Goal: Check status: Check status

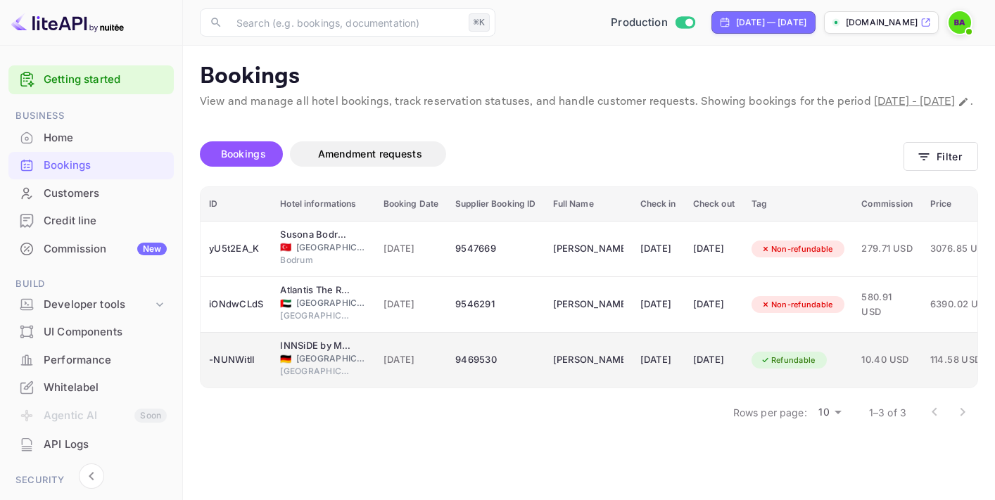
scroll to position [0, 161]
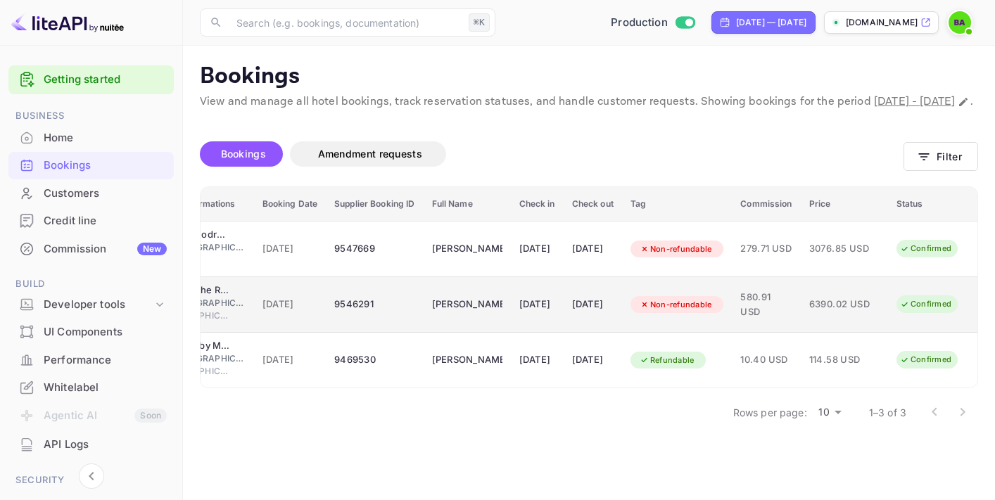
click at [823, 312] on span "6390.02 USD" at bounding box center [844, 304] width 70 height 15
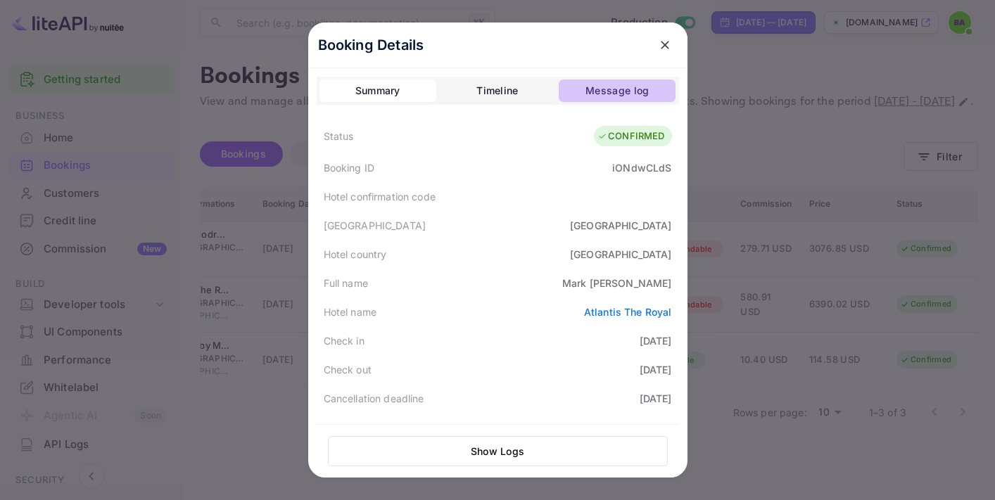
click at [601, 94] on div "Message log" at bounding box center [616, 90] width 63 height 17
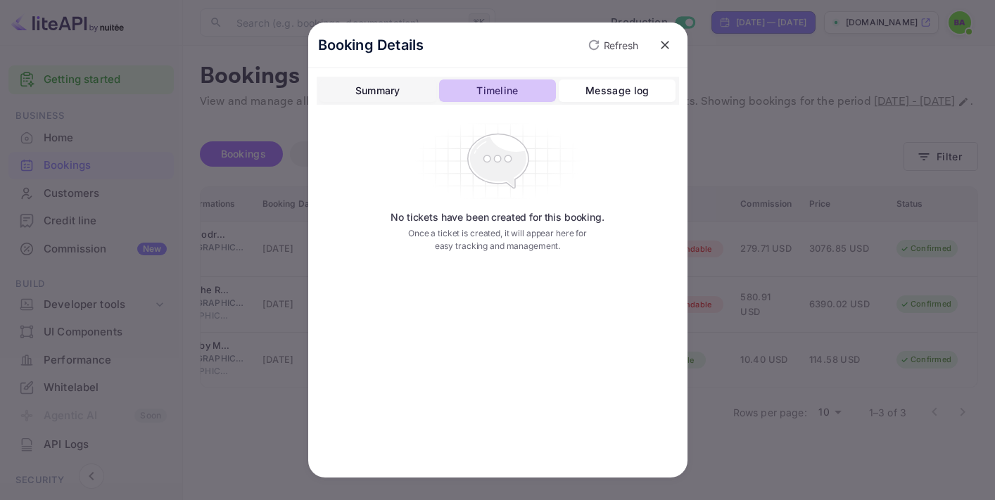
click at [514, 97] on div "Timeline" at bounding box center [497, 90] width 42 height 17
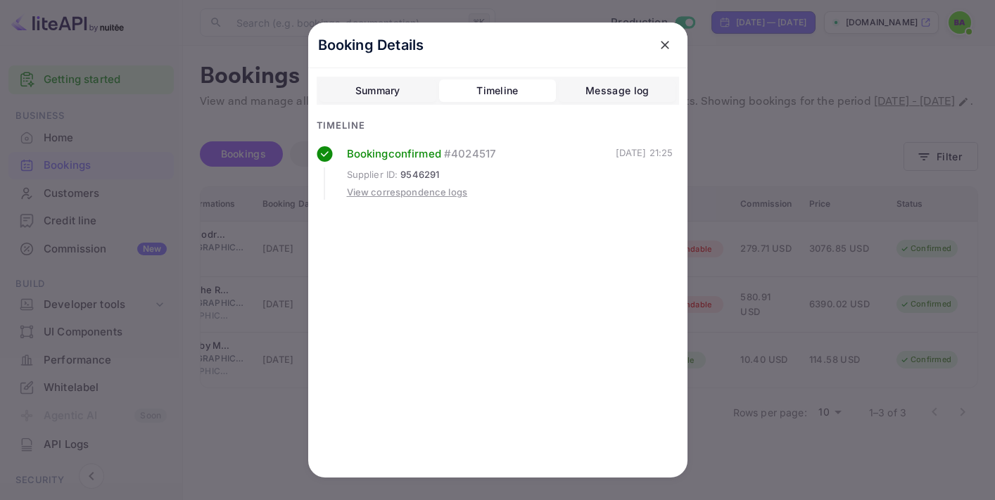
click at [359, 81] on button "Summary" at bounding box center [377, 90] width 117 height 23
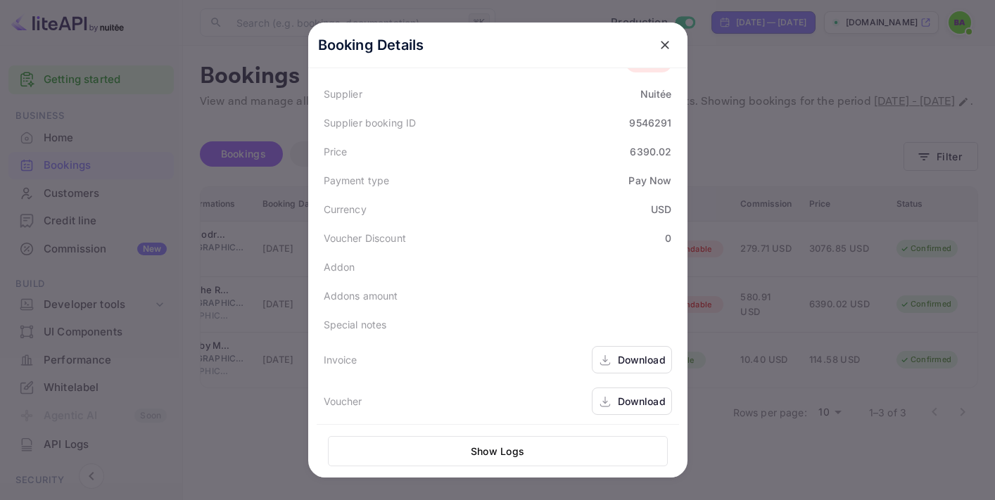
scroll to position [412, 0]
click at [761, 370] on div at bounding box center [497, 250] width 995 height 500
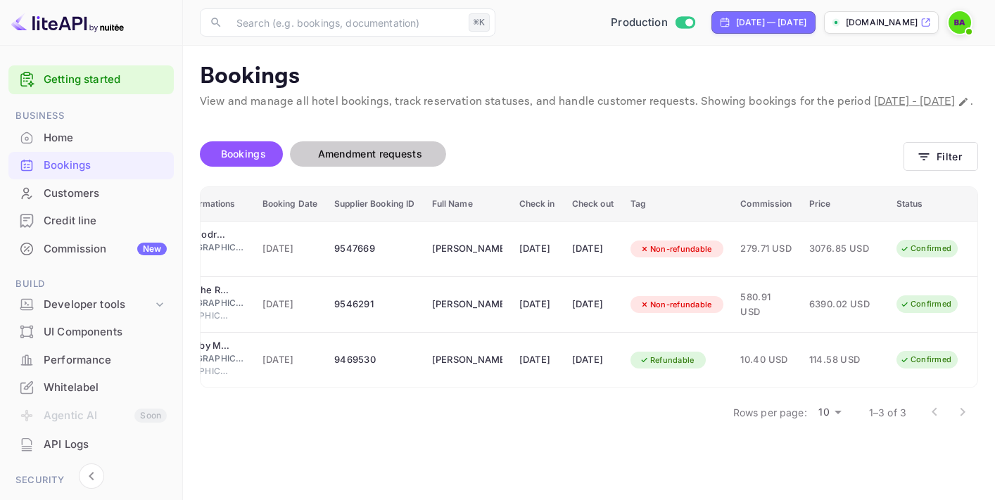
click at [377, 160] on span "Amendment requests" at bounding box center [370, 154] width 104 height 12
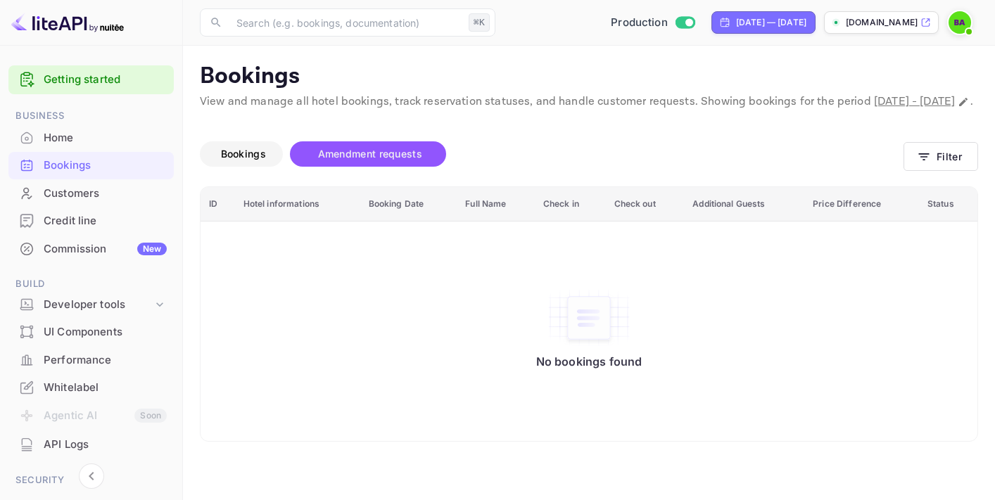
click at [244, 160] on span "Bookings" at bounding box center [243, 154] width 45 height 12
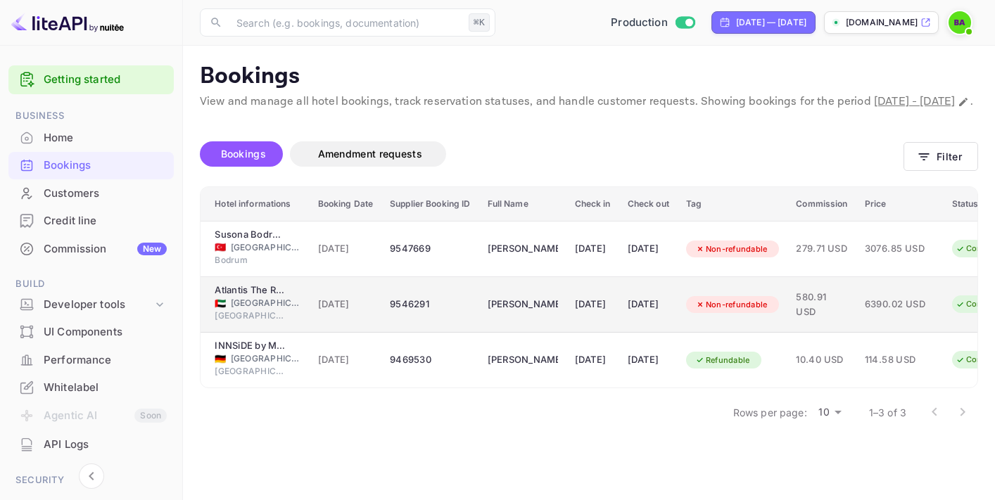
scroll to position [0, 161]
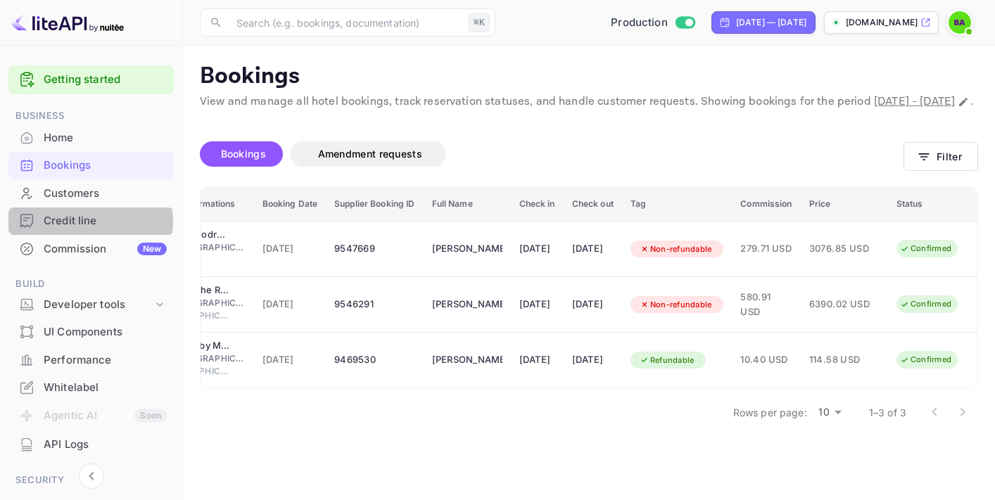
click at [89, 222] on div "Credit line" at bounding box center [105, 221] width 123 height 16
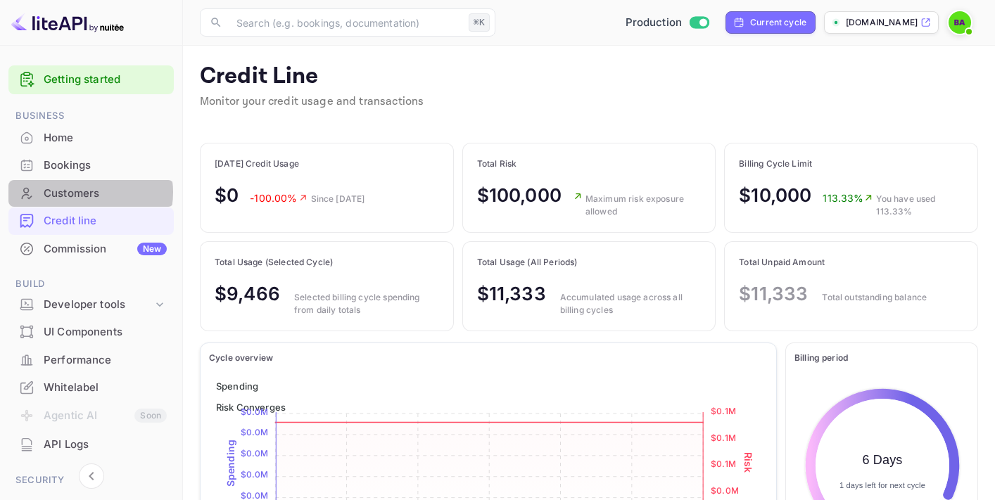
click at [82, 193] on div "Customers" at bounding box center [105, 194] width 123 height 16
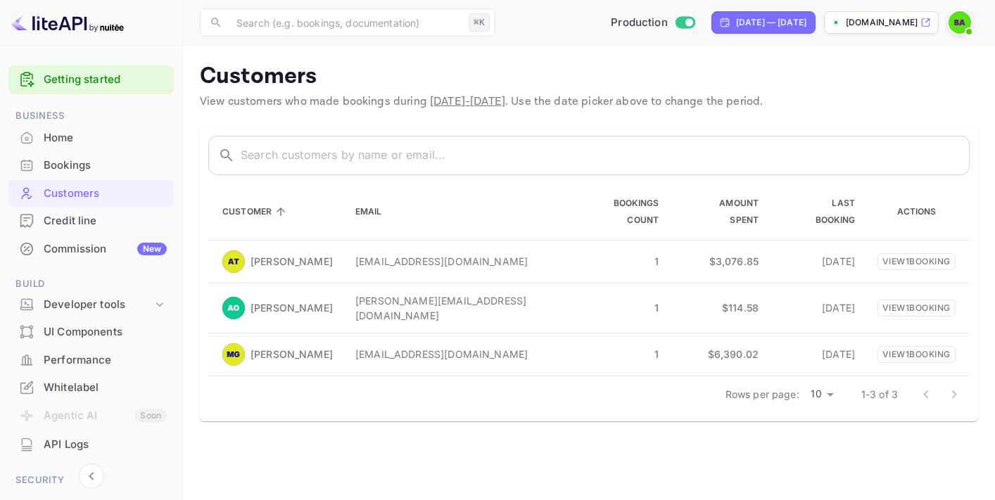
click at [87, 166] on div "Bookings" at bounding box center [105, 166] width 123 height 16
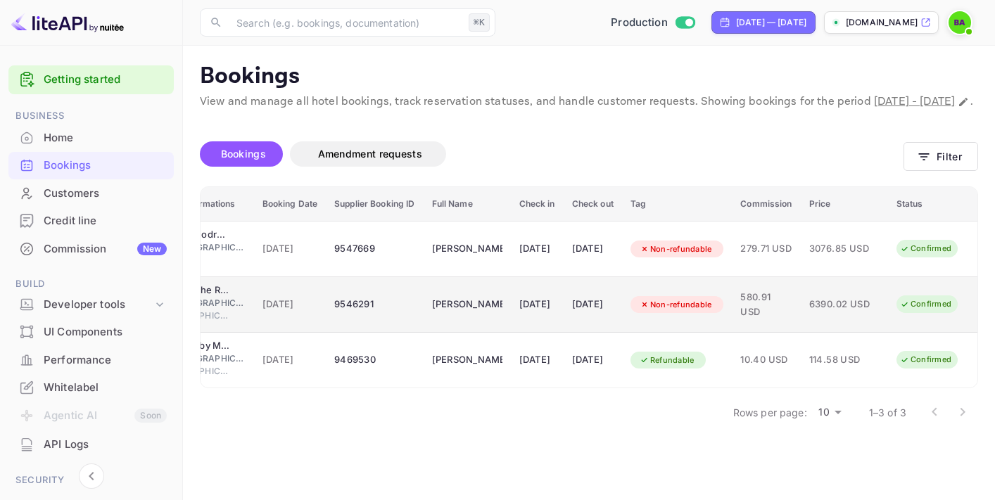
scroll to position [0, 161]
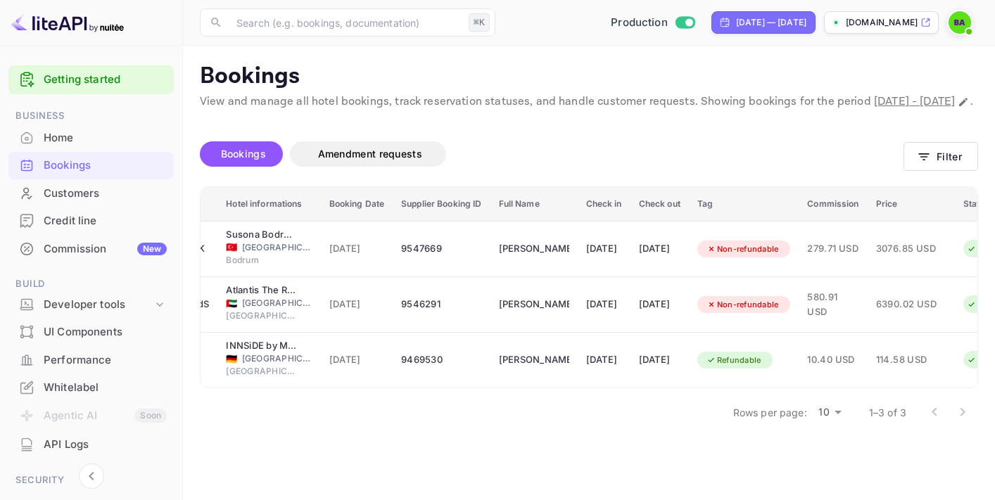
scroll to position [0, 161]
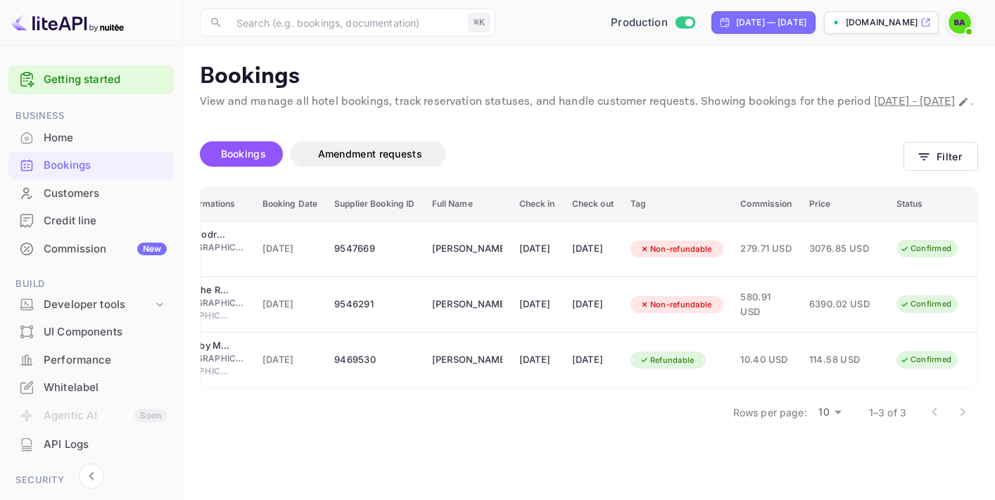
scroll to position [0, 161]
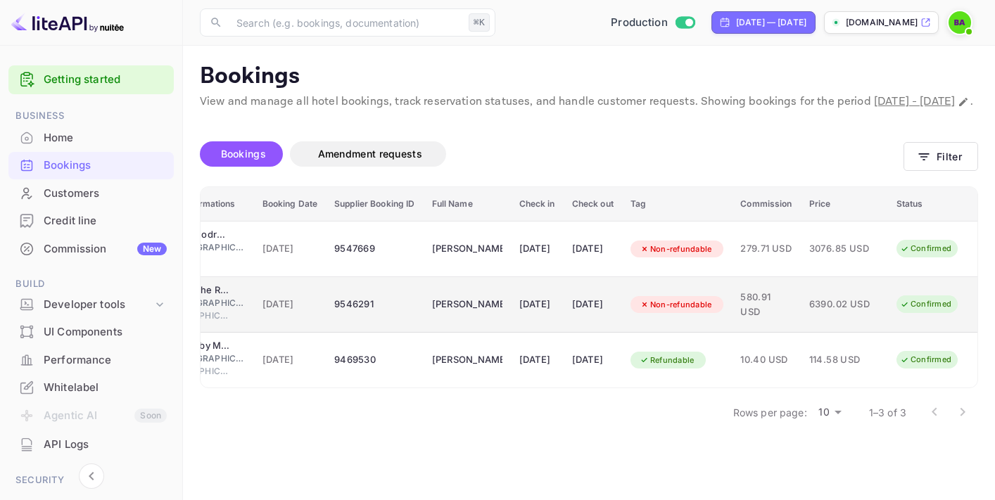
scroll to position [0, 161]
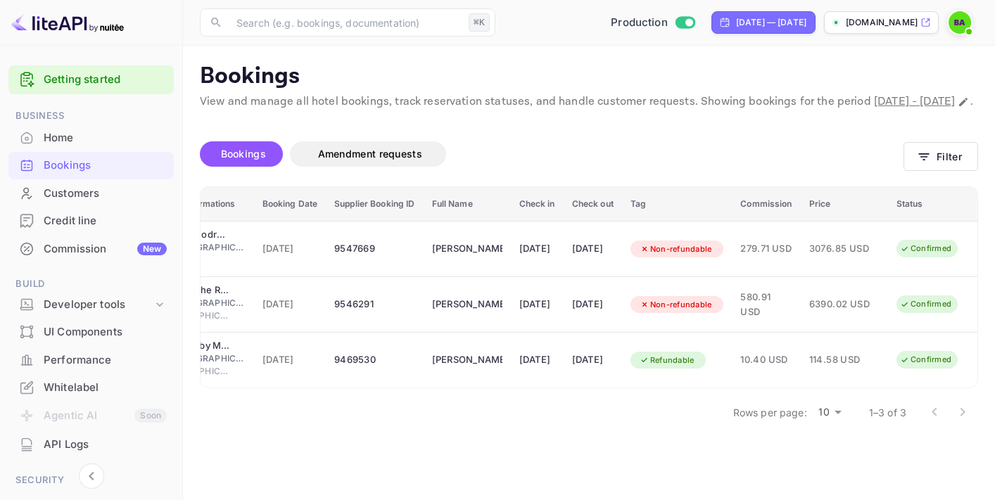
click at [60, 136] on div "Home" at bounding box center [105, 138] width 123 height 16
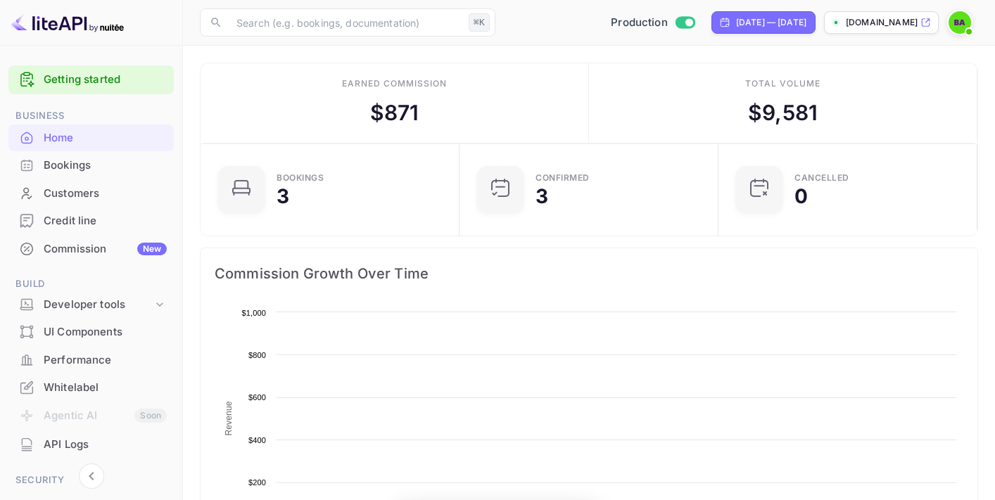
scroll to position [229, 250]
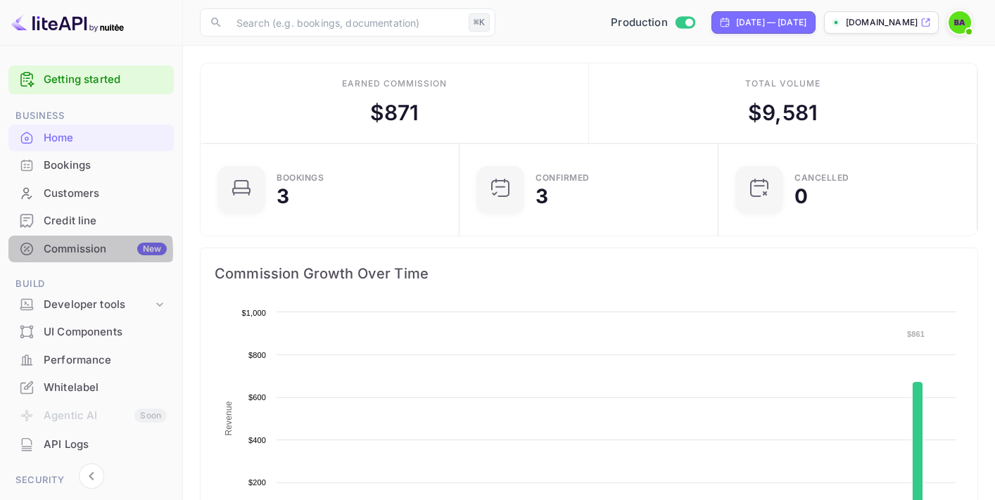
click at [85, 251] on div "Commission New" at bounding box center [105, 249] width 123 height 16
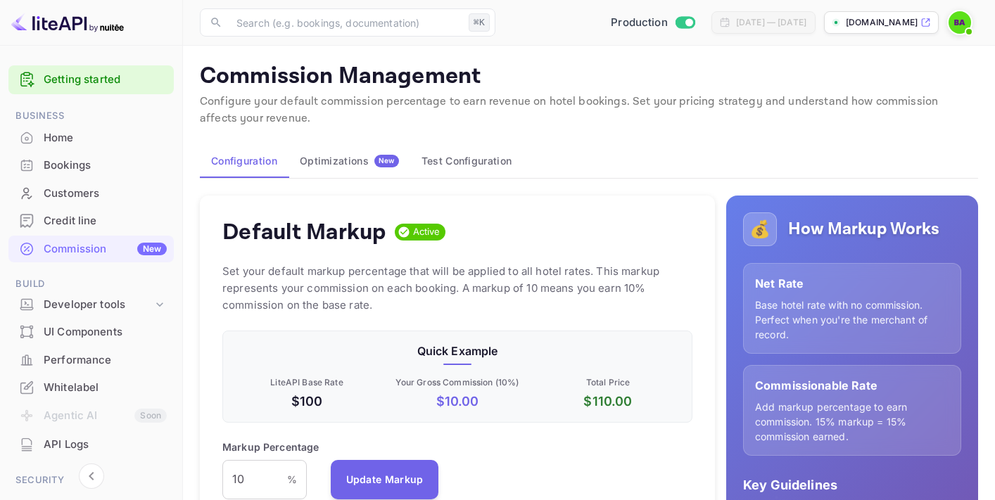
scroll to position [250, 470]
click at [84, 222] on div "Credit line" at bounding box center [105, 221] width 123 height 16
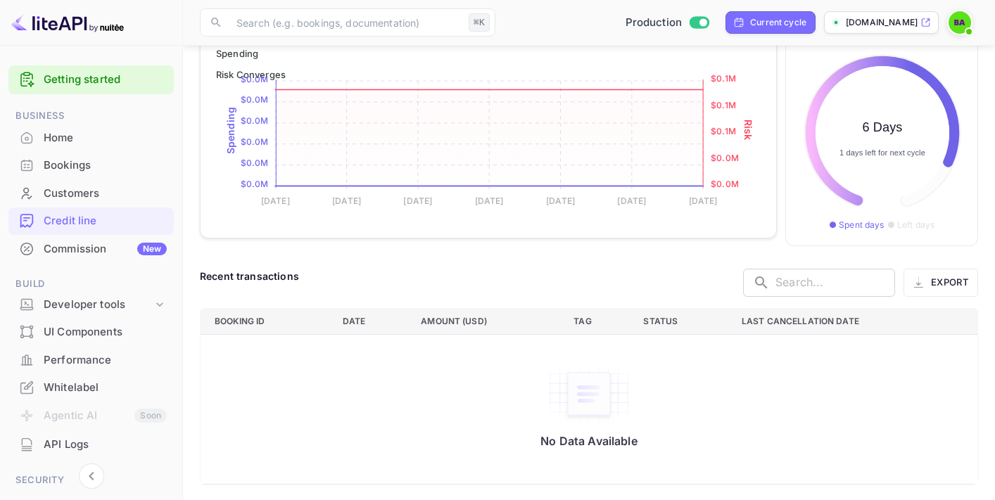
scroll to position [333, 0]
click at [91, 140] on div "Home" at bounding box center [105, 138] width 123 height 16
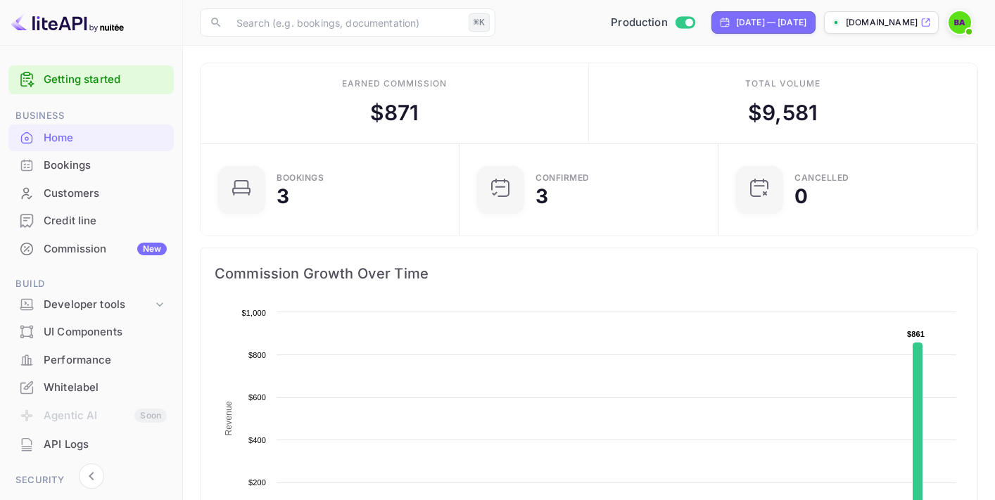
click at [66, 161] on div "Bookings" at bounding box center [105, 166] width 123 height 16
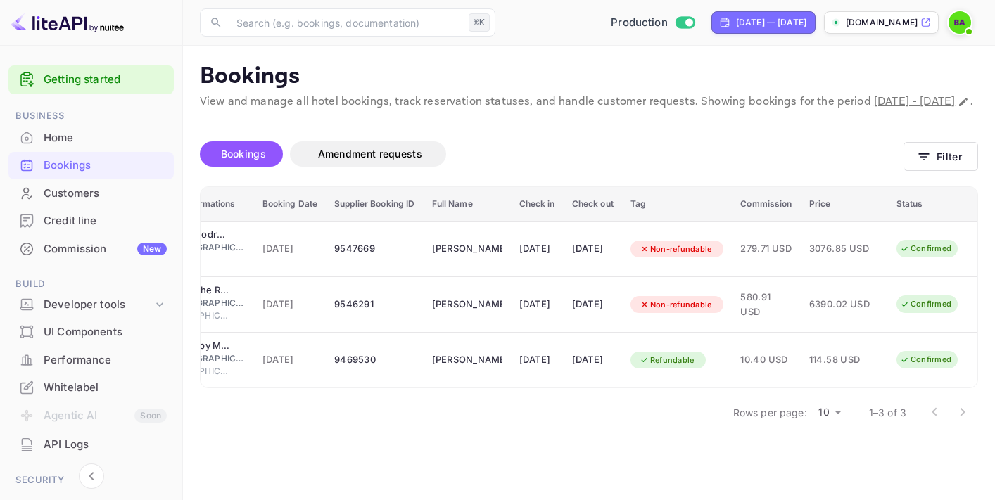
scroll to position [0, 161]
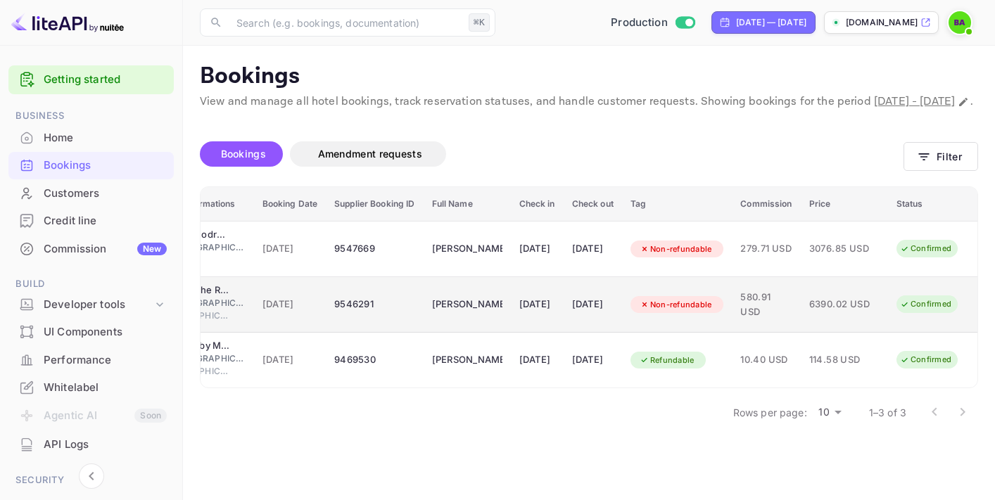
click at [940, 308] on td "Confirmed" at bounding box center [932, 305] width 89 height 56
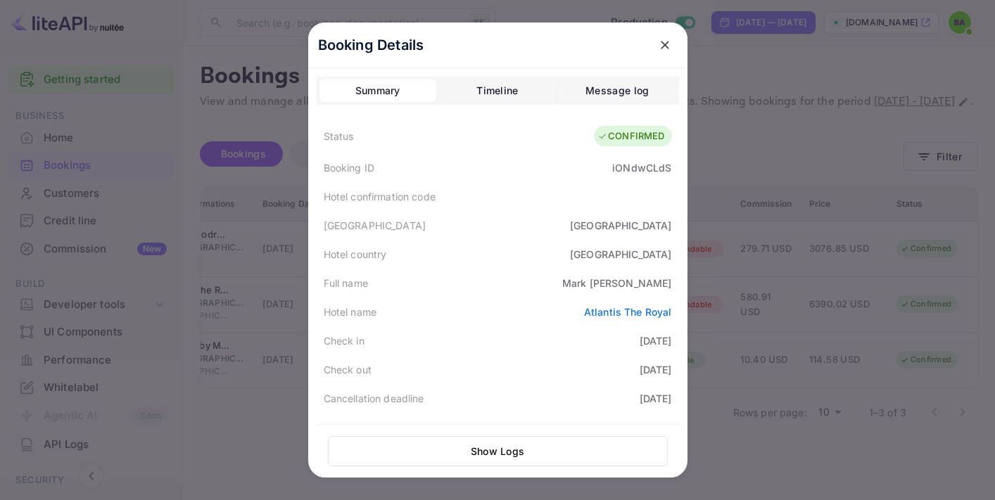
click at [527, 96] on button "Timeline" at bounding box center [497, 90] width 117 height 23
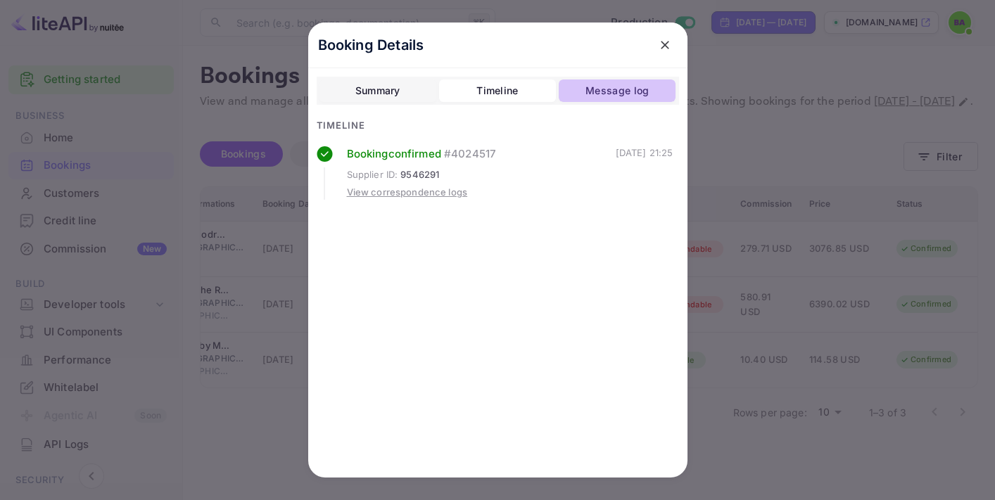
click at [616, 88] on div "Message log" at bounding box center [616, 90] width 63 height 17
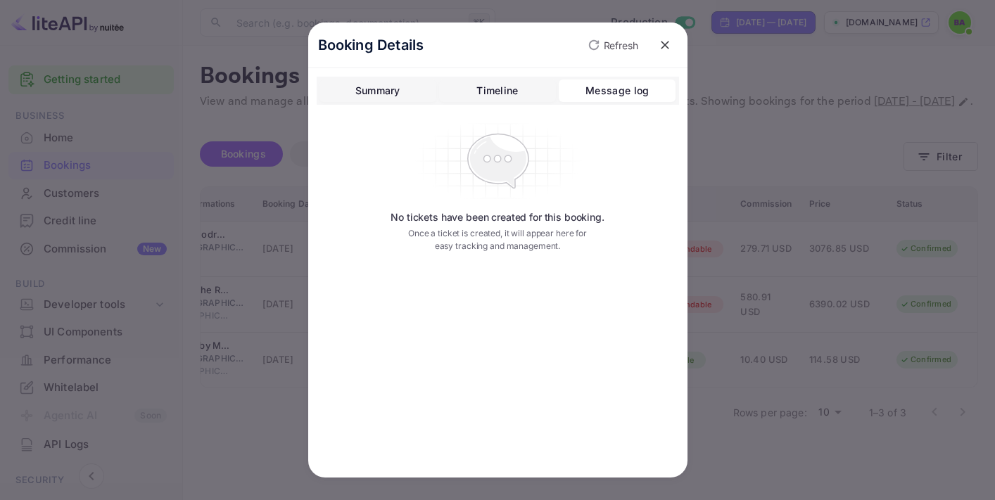
click at [352, 98] on button "Summary" at bounding box center [377, 90] width 117 height 23
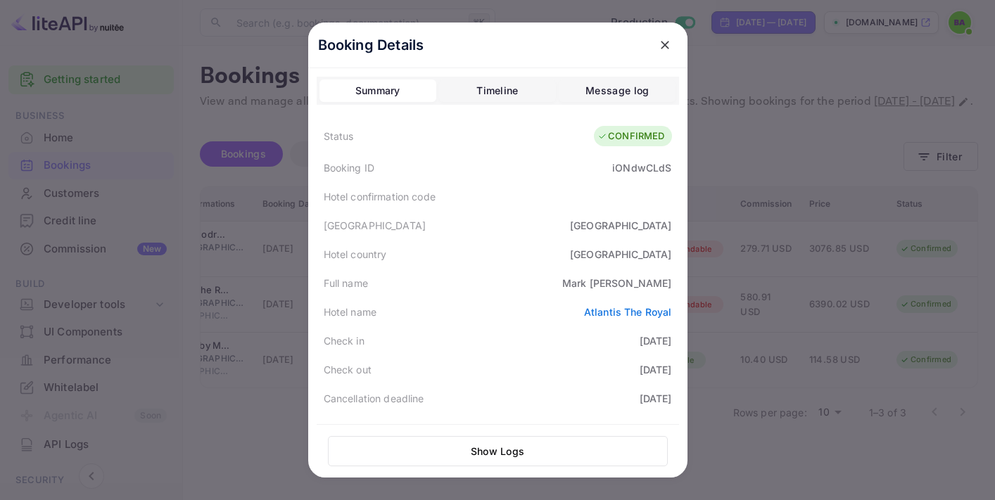
click at [628, 106] on div "Summary Timeline Message log Status CONFIRMED Booking ID iONdwCLdS Hotel confir…" at bounding box center [498, 483] width 362 height 813
click at [627, 89] on div "Message log" at bounding box center [616, 90] width 63 height 17
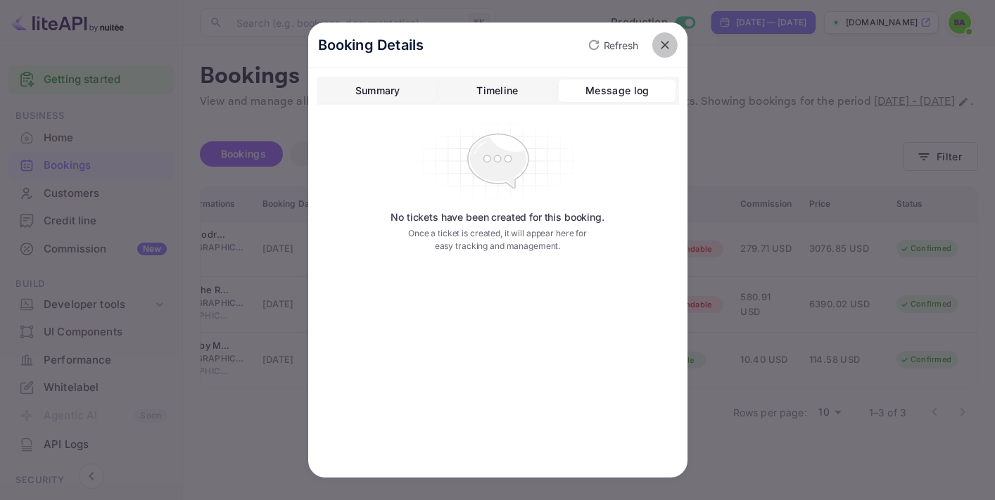
click at [662, 42] on icon "close" at bounding box center [665, 45] width 8 height 8
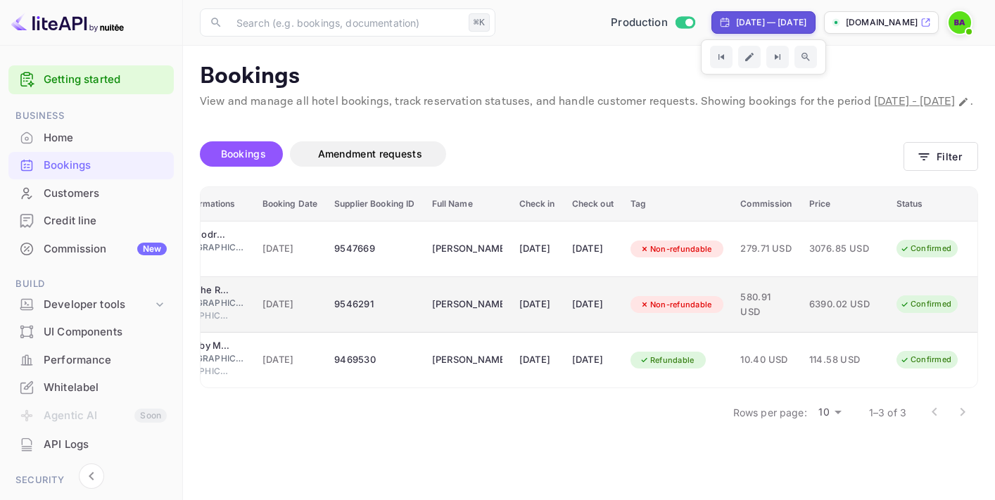
scroll to position [0, 161]
click at [807, 314] on td "6390.02 USD" at bounding box center [844, 305] width 87 height 56
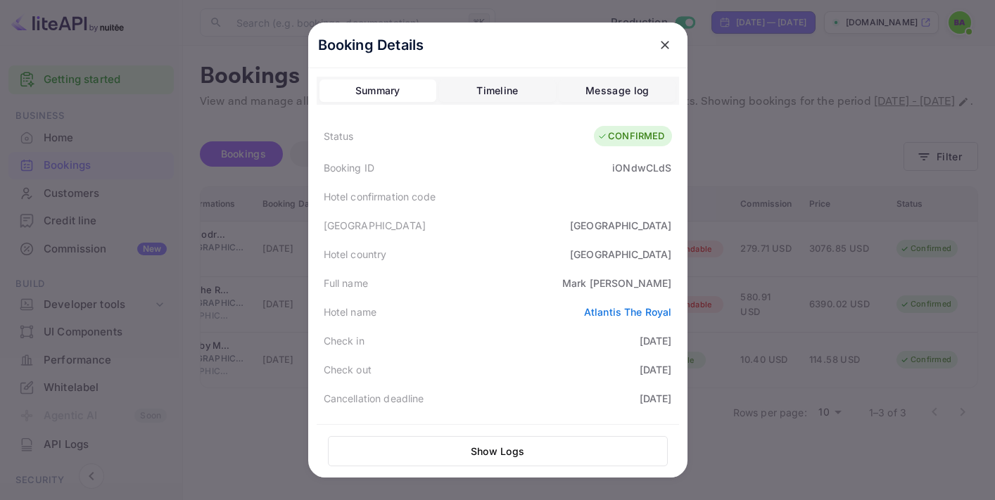
click at [526, 98] on button "Timeline" at bounding box center [497, 90] width 117 height 23
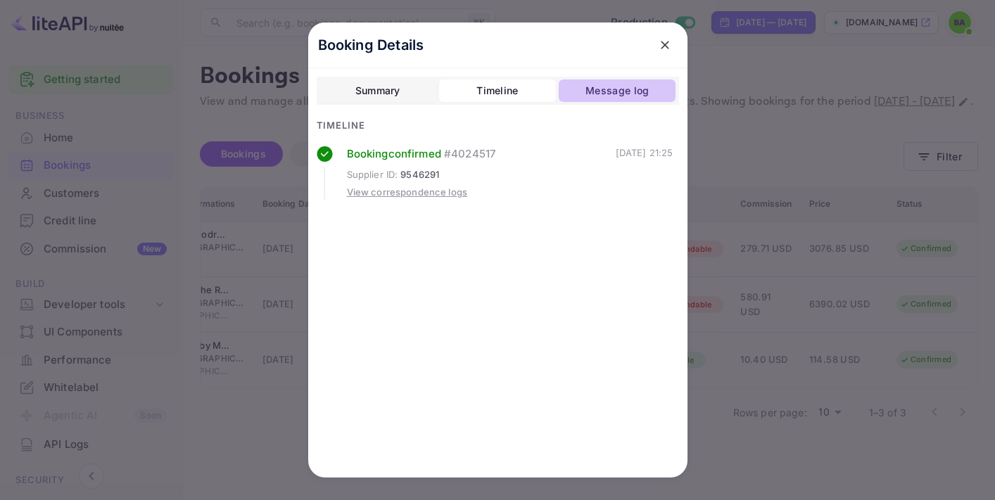
click at [597, 101] on button "Message log" at bounding box center [617, 90] width 117 height 23
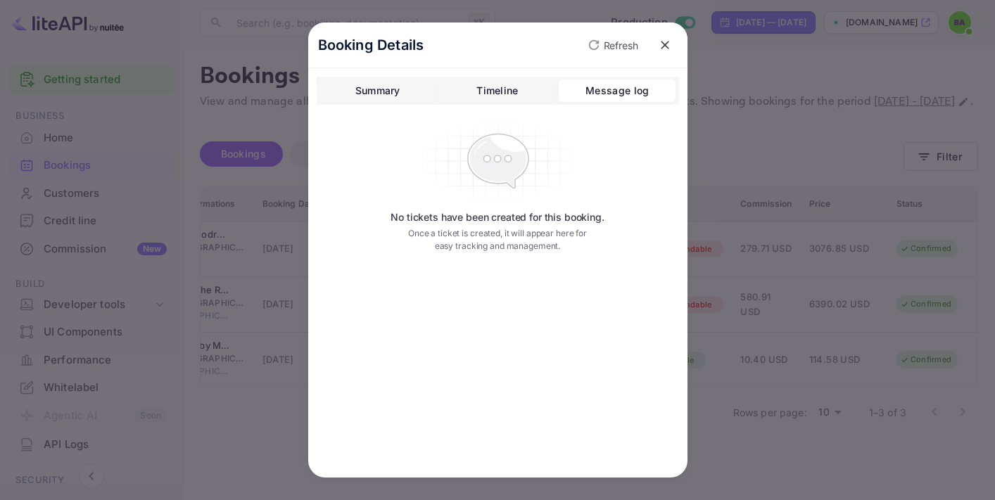
click at [661, 47] on icon "close" at bounding box center [665, 45] width 8 height 8
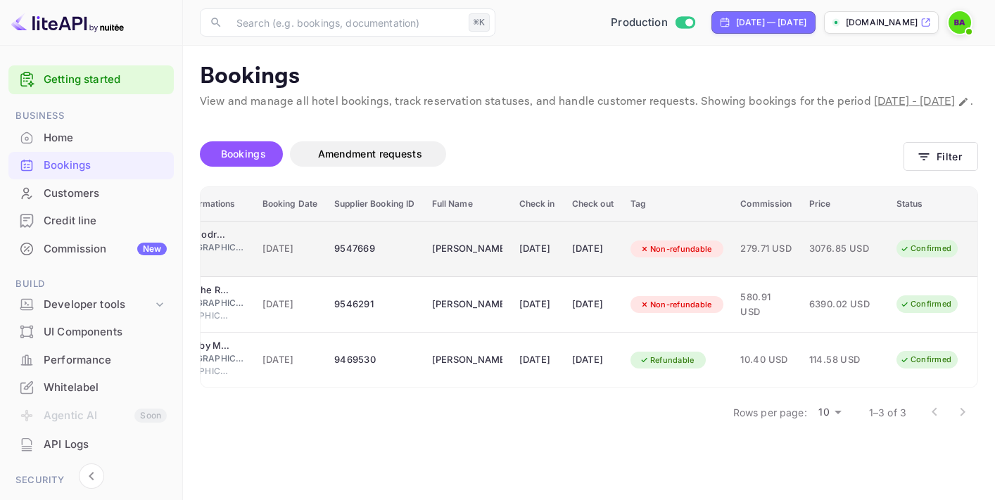
click at [466, 277] on td "[PERSON_NAME]" at bounding box center [466, 249] width 87 height 56
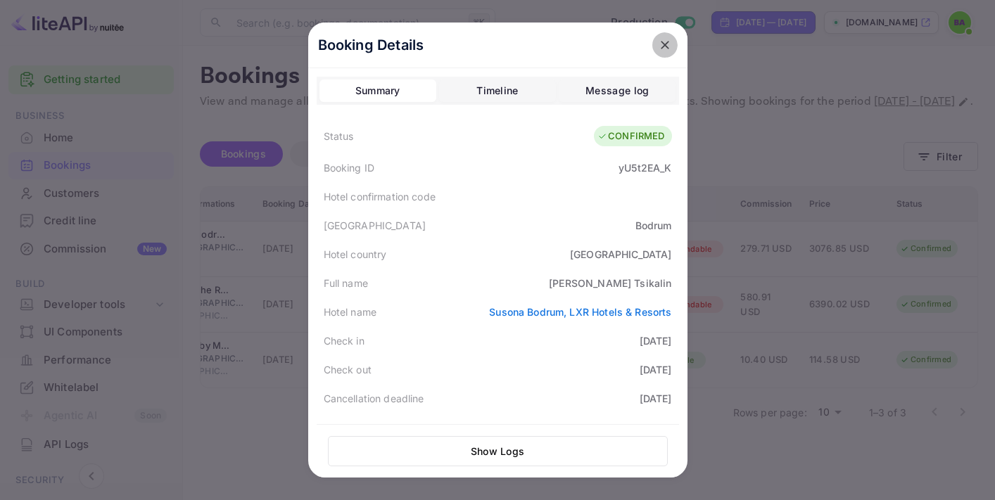
click at [658, 43] on icon "close" at bounding box center [665, 45] width 14 height 14
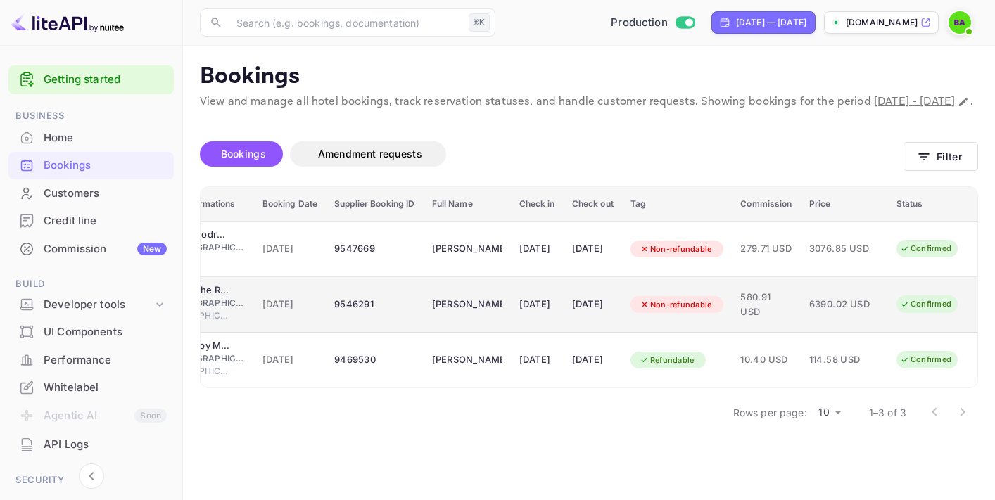
click at [563, 322] on td "[DATE]" at bounding box center [592, 305] width 58 height 56
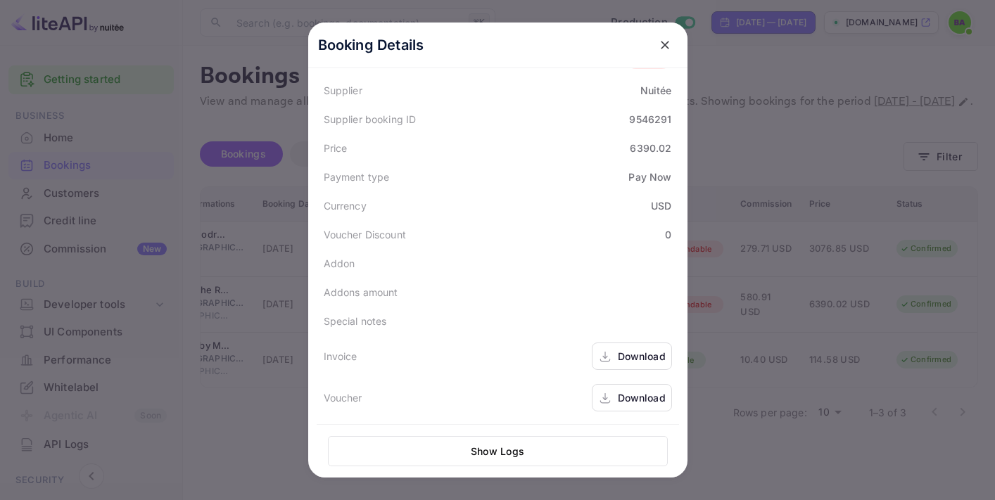
scroll to position [0, 0]
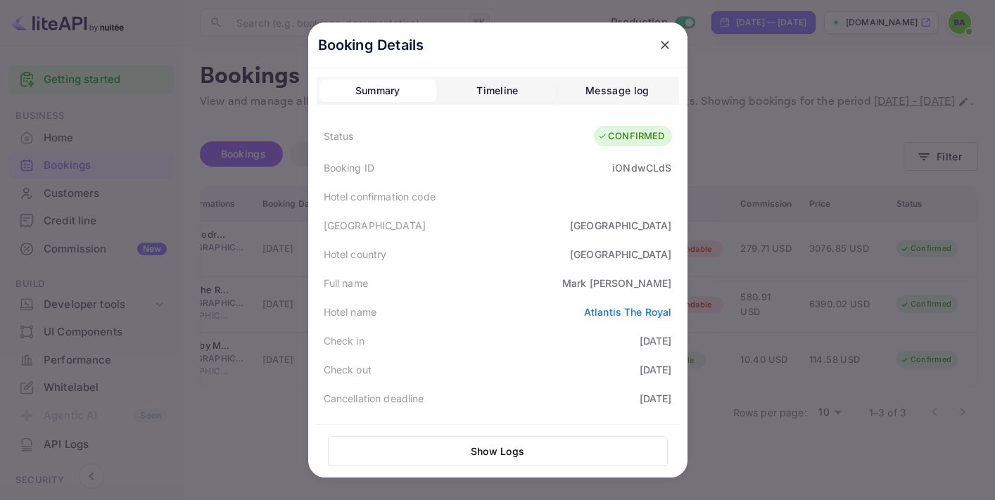
click at [663, 47] on icon "close" at bounding box center [665, 45] width 14 height 14
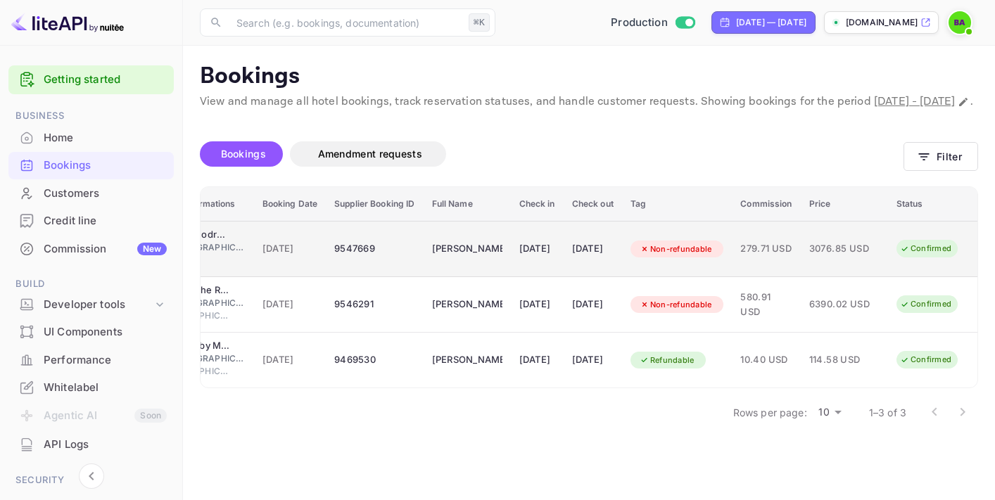
click at [810, 257] on span "3076.85 USD" at bounding box center [844, 248] width 70 height 15
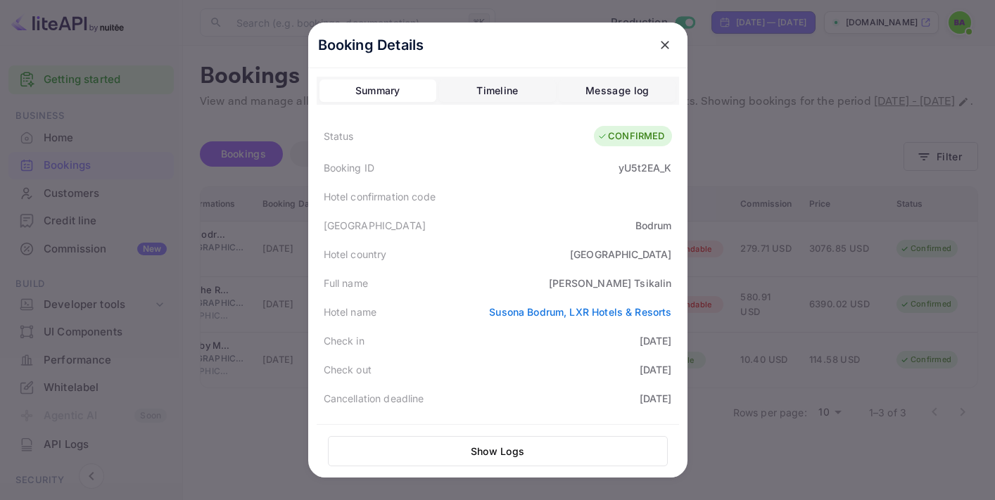
click at [511, 88] on div "Timeline" at bounding box center [497, 90] width 42 height 17
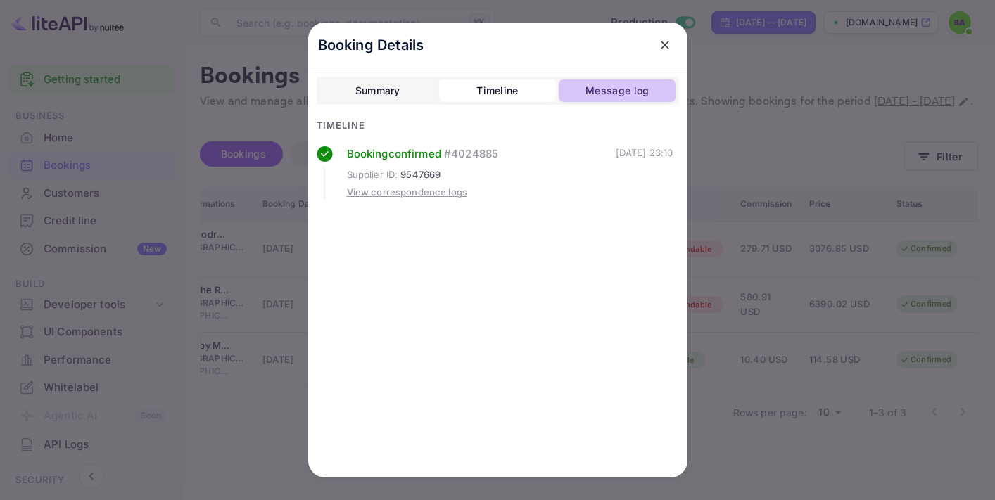
click at [613, 79] on button "Message log" at bounding box center [617, 90] width 117 height 23
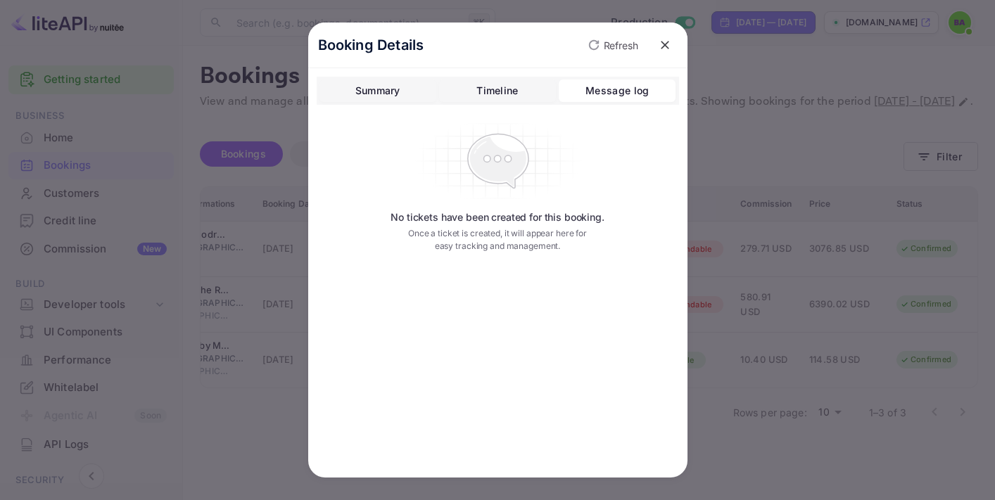
click at [652, 48] on button "close" at bounding box center [664, 44] width 25 height 25
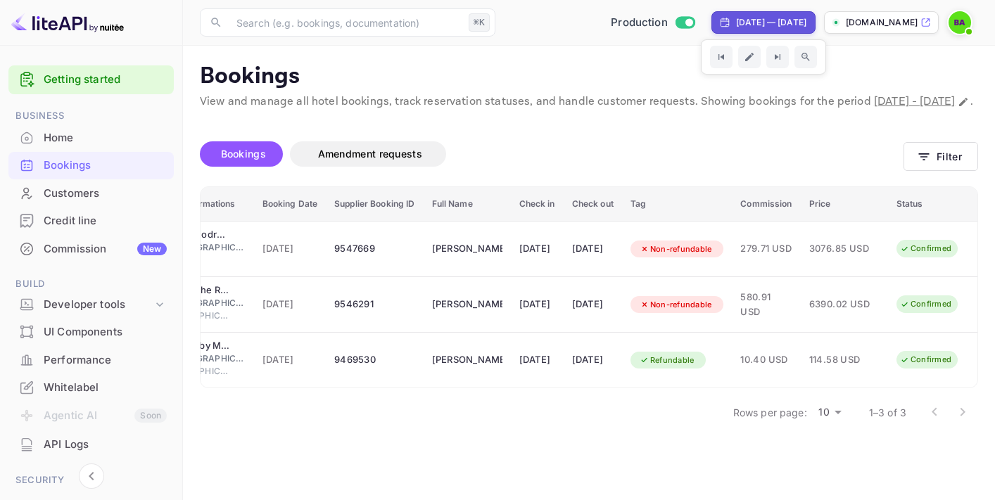
click at [672, 136] on div "Unsaved Changes Bookings Amendment requests Filter ID Hotel informations Bookin…" at bounding box center [580, 270] width 795 height 321
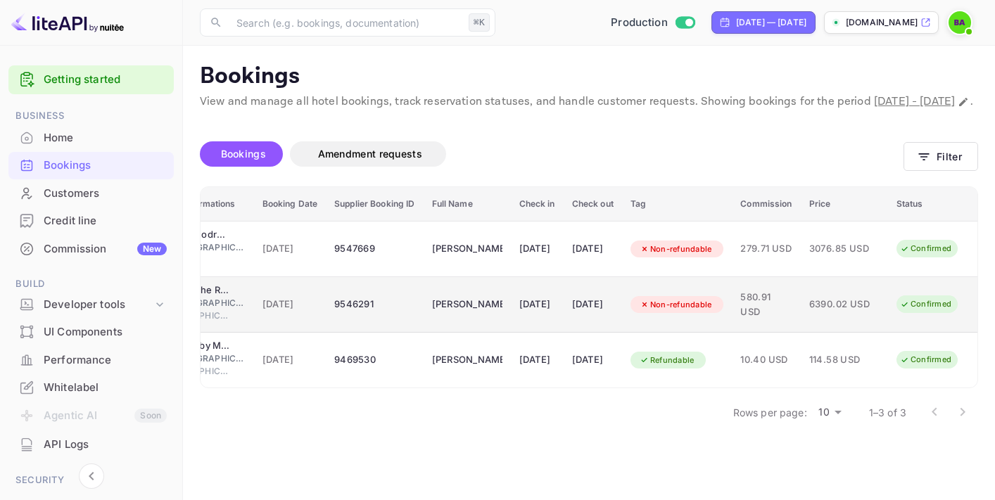
click at [600, 333] on td "[DATE]" at bounding box center [592, 305] width 58 height 56
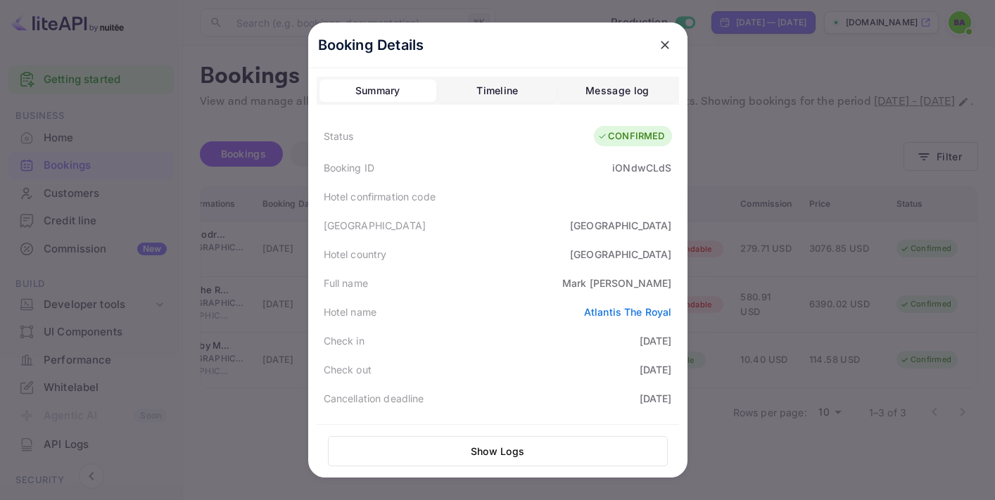
click at [628, 95] on div "Message log" at bounding box center [616, 90] width 63 height 17
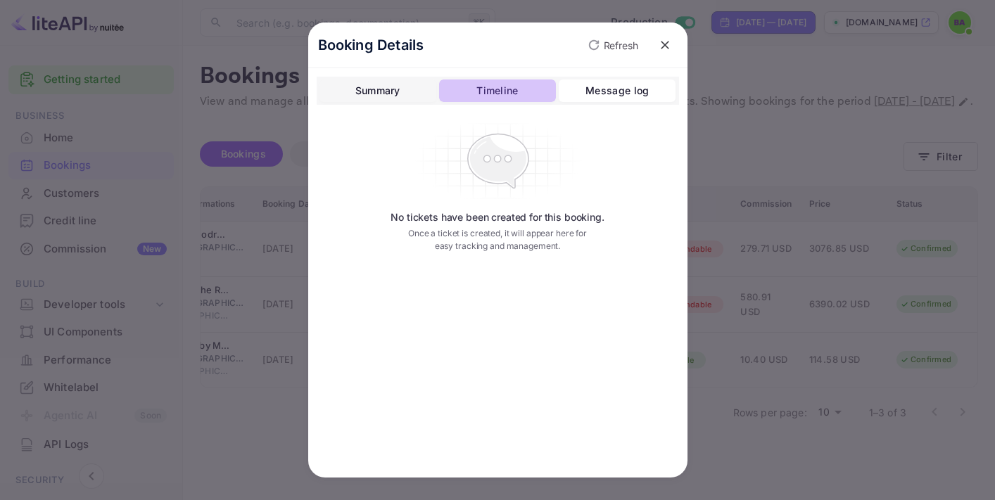
click at [523, 94] on button "Timeline" at bounding box center [497, 90] width 117 height 23
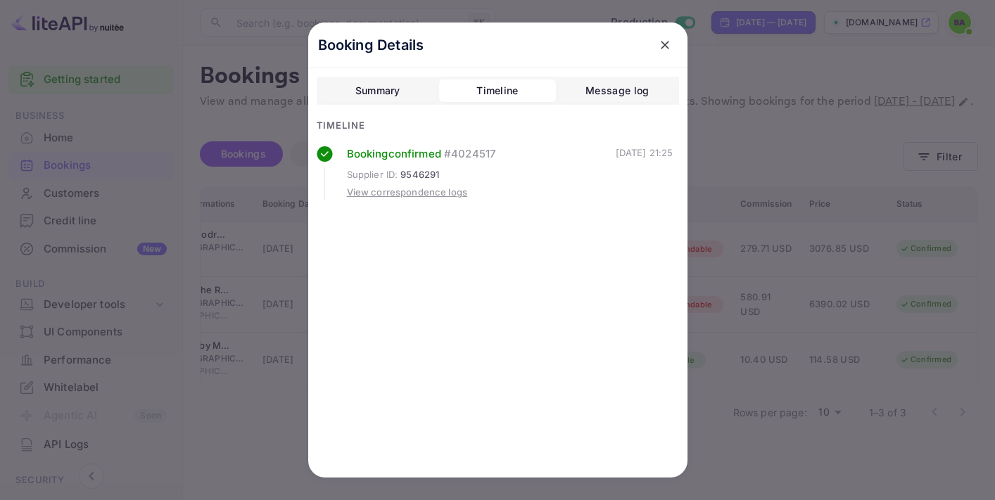
click at [397, 100] on button "Summary" at bounding box center [377, 90] width 117 height 23
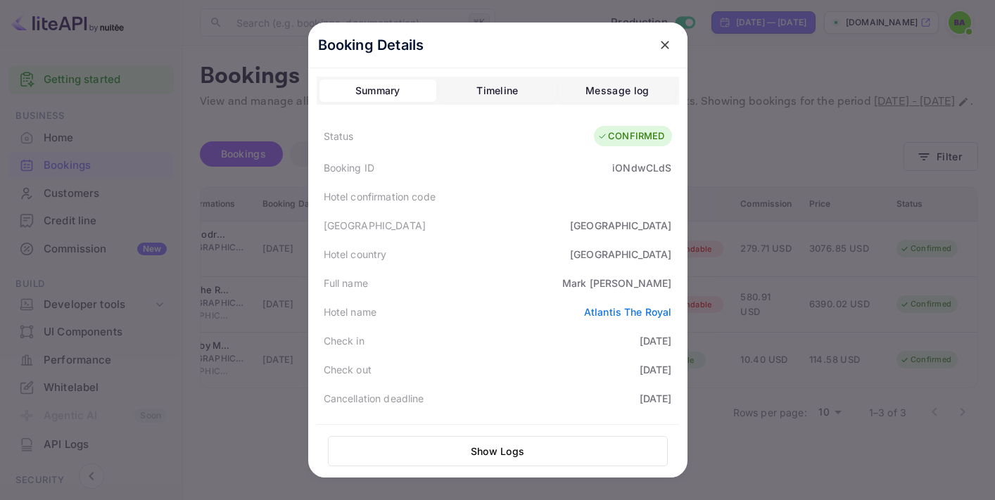
click at [796, 87] on div at bounding box center [497, 250] width 995 height 500
